Goal: Check status: Check status

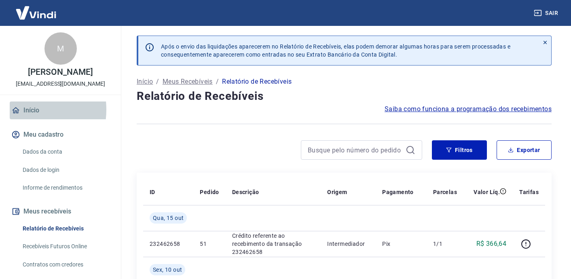
click at [23, 118] on link "Início" at bounding box center [60, 110] width 101 height 18
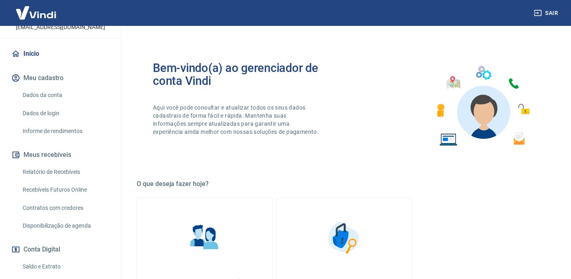
scroll to position [142, 0]
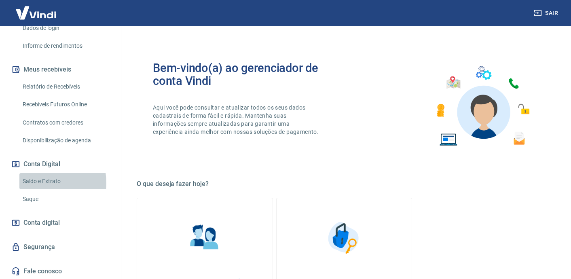
click at [44, 189] on link "Saldo e Extrato" at bounding box center [65, 181] width 92 height 17
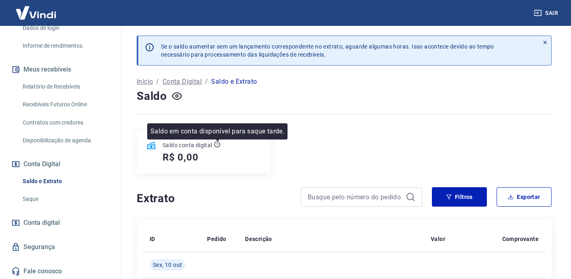
click at [216, 143] on icon at bounding box center [217, 144] width 6 height 6
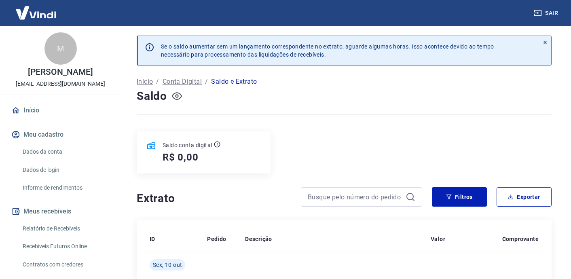
click at [177, 95] on icon "button" at bounding box center [177, 96] width 10 height 10
click at [177, 95] on icon "button" at bounding box center [177, 96] width 10 height 8
click at [145, 81] on p "Início" at bounding box center [145, 82] width 16 height 10
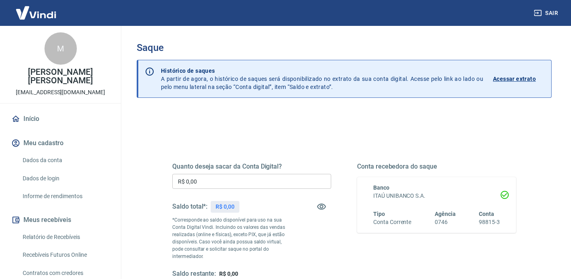
click at [509, 78] on p "Acessar extrato" at bounding box center [514, 79] width 43 height 8
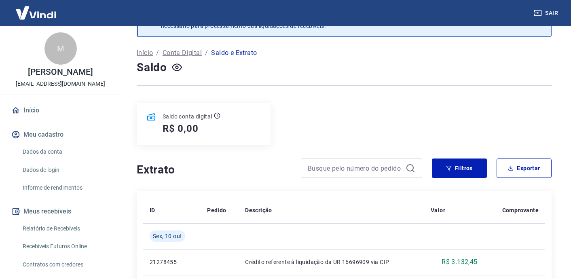
scroll to position [92, 0]
